Goal: Transaction & Acquisition: Book appointment/travel/reservation

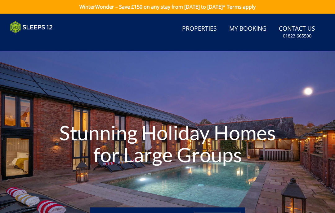
click at [206, 29] on link "Properties" at bounding box center [199, 29] width 40 height 14
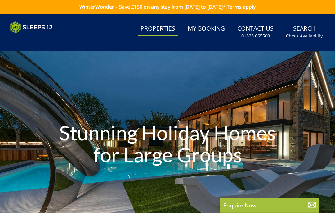
click at [202, 31] on link "My Booking" at bounding box center [206, 29] width 42 height 14
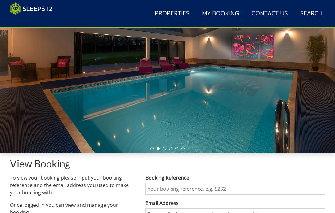
scroll to position [75, 0]
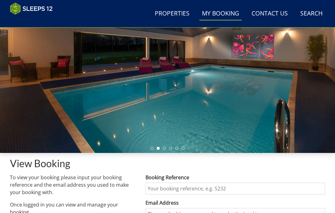
click at [257, 119] on div at bounding box center [167, 60] width 335 height 188
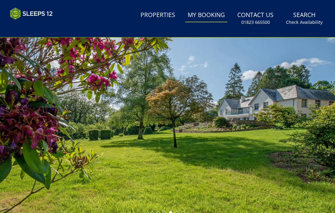
scroll to position [0, 0]
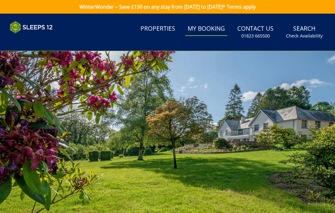
click at [156, 25] on link "Properties" at bounding box center [158, 29] width 40 height 14
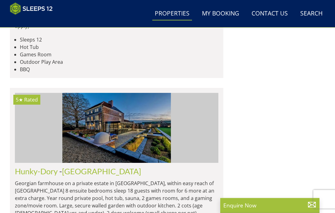
scroll to position [1898, 0]
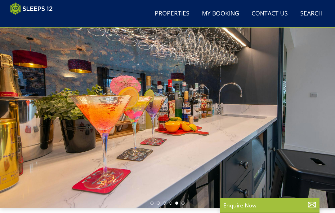
scroll to position [21, 0]
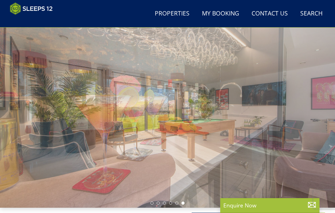
click at [332, 104] on div at bounding box center [167, 114] width 335 height 188
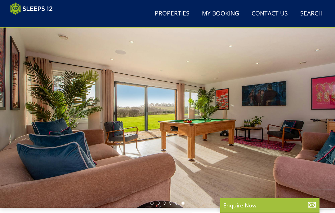
click at [323, 101] on div at bounding box center [167, 114] width 335 height 188
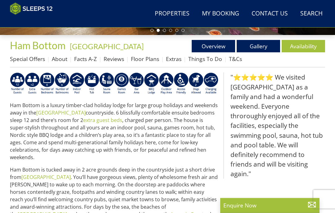
scroll to position [193, 0]
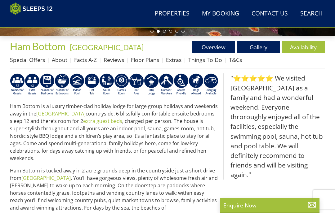
click at [264, 48] on link "Gallery" at bounding box center [258, 47] width 43 height 12
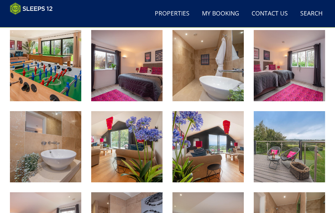
scroll to position [561, 0]
click at [216, 163] on img at bounding box center [207, 146] width 71 height 71
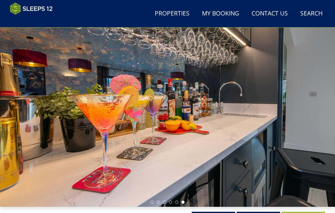
scroll to position [0, 0]
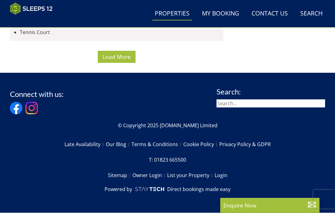
scroll to position [2928, 0]
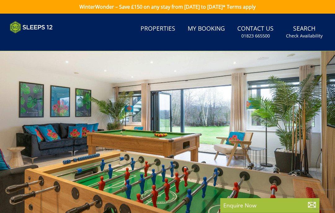
click at [319, 187] on div at bounding box center [167, 145] width 335 height 188
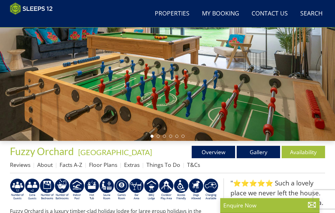
scroll to position [88, 0]
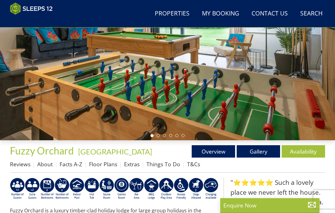
click at [307, 152] on link "Availability" at bounding box center [302, 151] width 43 height 12
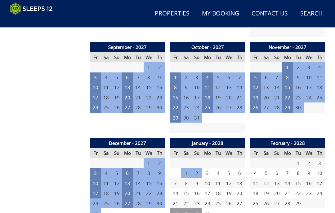
scroll to position [992, 0]
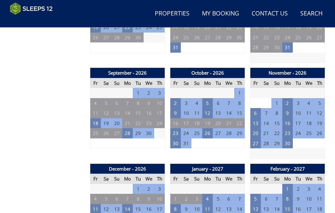
scroll to position [582, 0]
